Goal: Ask a question

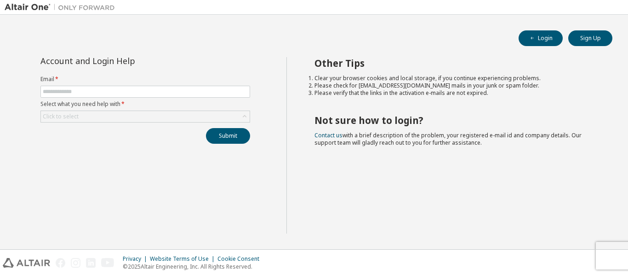
click at [99, 100] on label "Select what you need help with *" at bounding box center [145, 103] width 210 height 7
click at [99, 89] on input "text" at bounding box center [145, 91] width 205 height 7
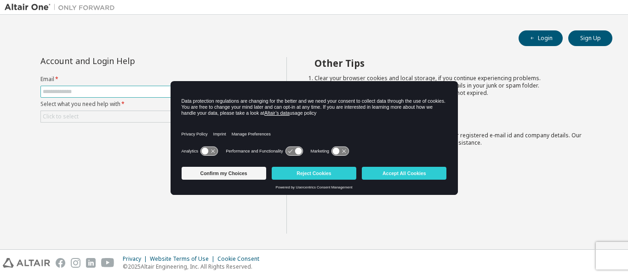
click at [99, 90] on input "text" at bounding box center [145, 91] width 205 height 7
paste input "**********"
type input "**********"
click at [206, 128] on button "Submit" at bounding box center [228, 136] width 44 height 16
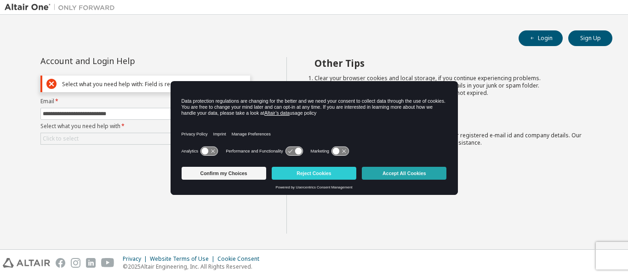
click at [417, 170] on button "Accept All Cookies" at bounding box center [404, 173] width 85 height 13
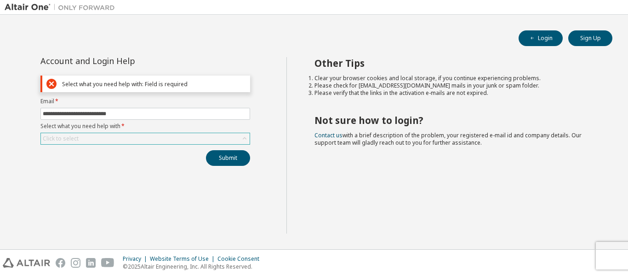
click at [90, 132] on div "Click to select" at bounding box center [145, 138] width 210 height 12
click at [92, 137] on div "Click to select" at bounding box center [145, 138] width 209 height 11
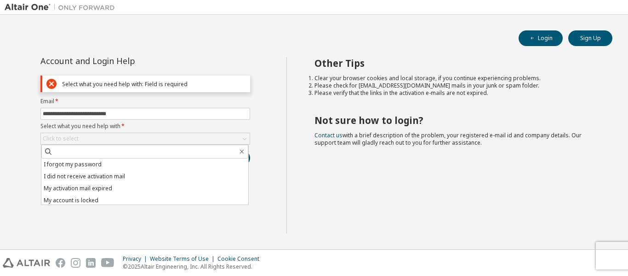
click at [126, 163] on li "I forgot my password" at bounding box center [144, 164] width 207 height 12
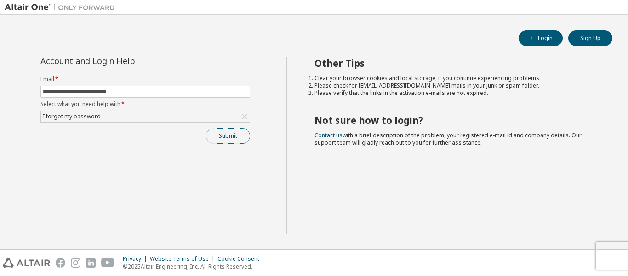
click at [229, 142] on button "Submit" at bounding box center [228, 136] width 44 height 16
click at [549, 40] on button "Login" at bounding box center [541, 38] width 44 height 16
